Goal: Navigation & Orientation: Find specific page/section

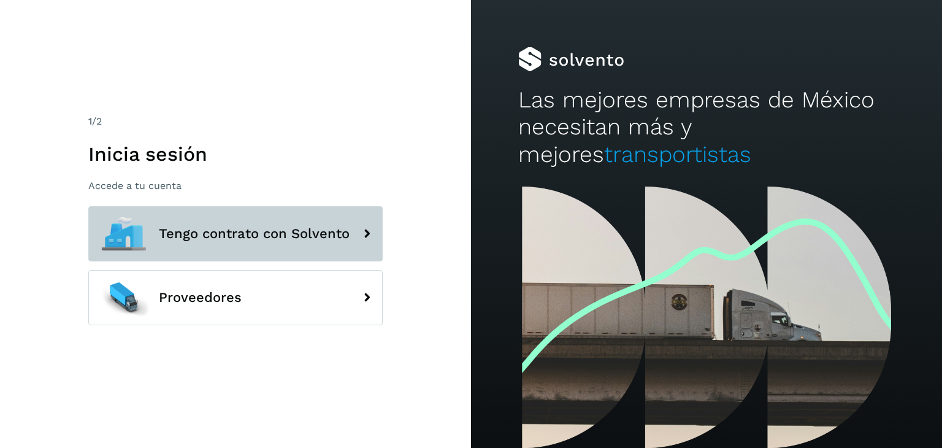
click at [313, 228] on span "Tengo contrato con Solvento" at bounding box center [254, 233] width 191 height 15
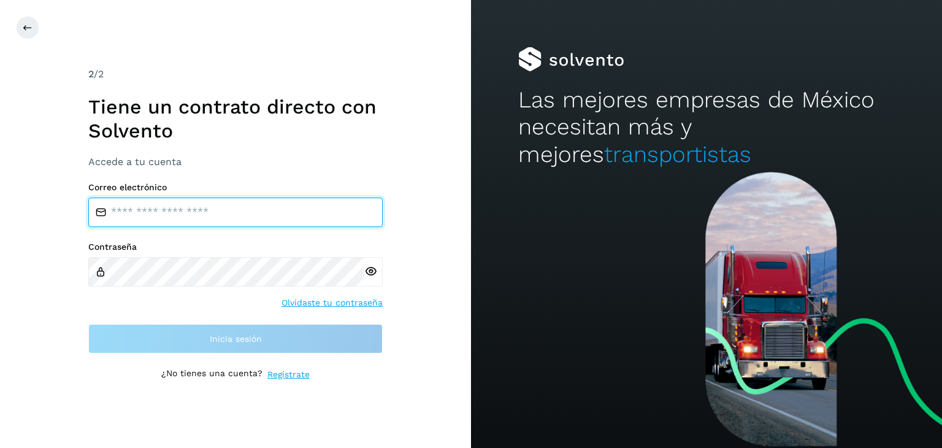
type input "**********"
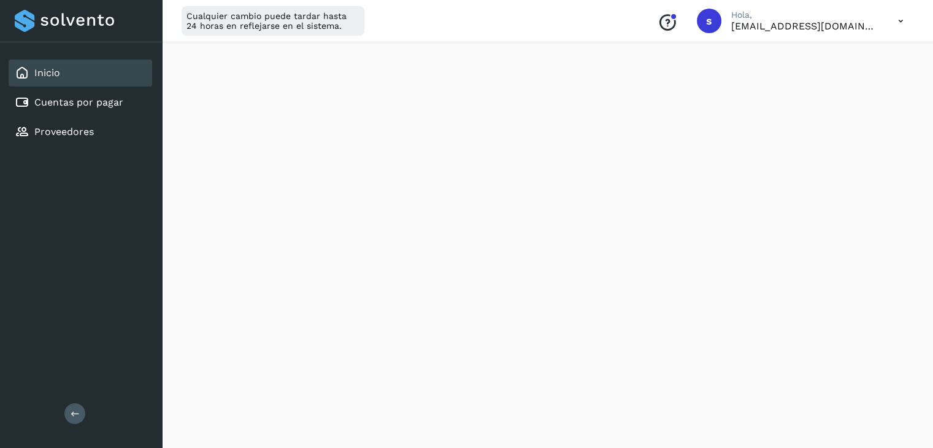
scroll to position [221, 0]
click at [98, 134] on div "Proveedores" at bounding box center [81, 131] width 144 height 27
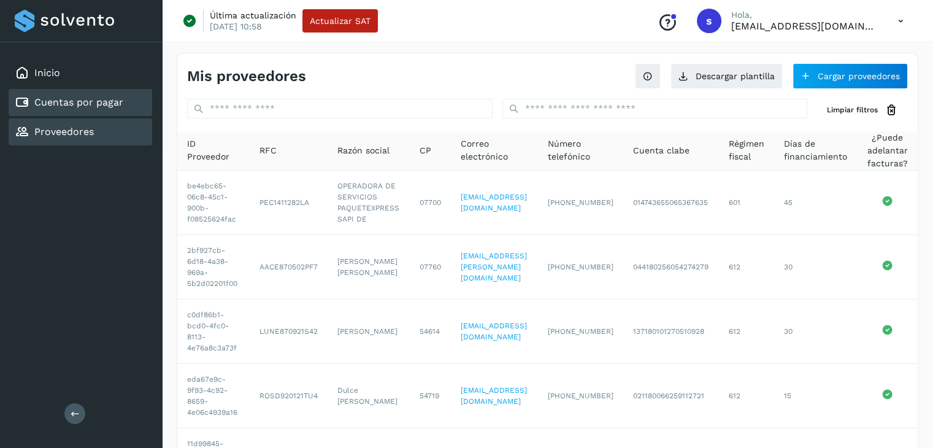
click at [110, 95] on div "Cuentas por pagar" at bounding box center [69, 102] width 109 height 15
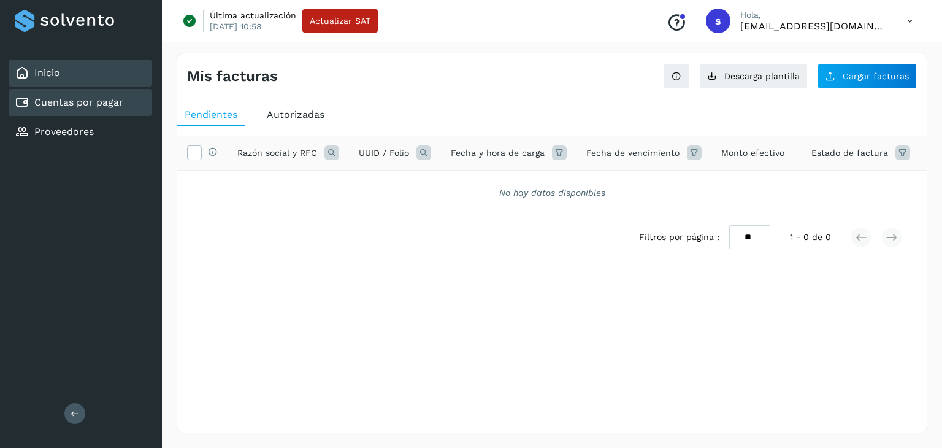
click at [69, 75] on div "Inicio" at bounding box center [81, 73] width 144 height 27
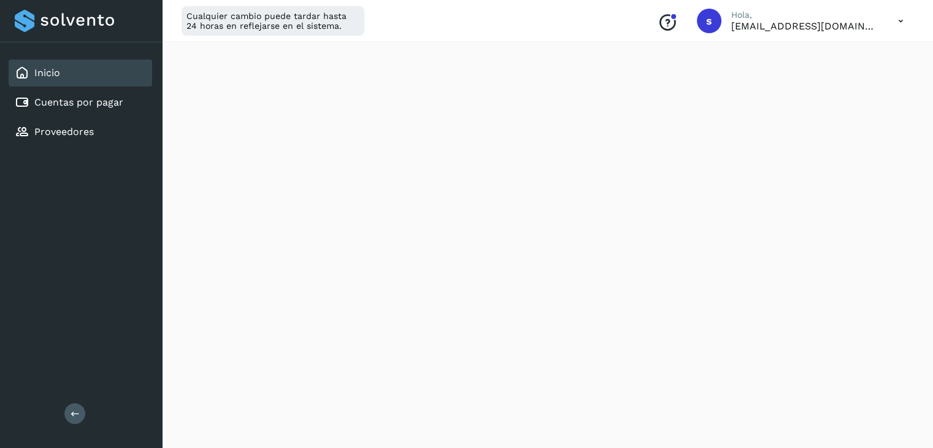
scroll to position [626, 0]
